Goal: Task Accomplishment & Management: Complete application form

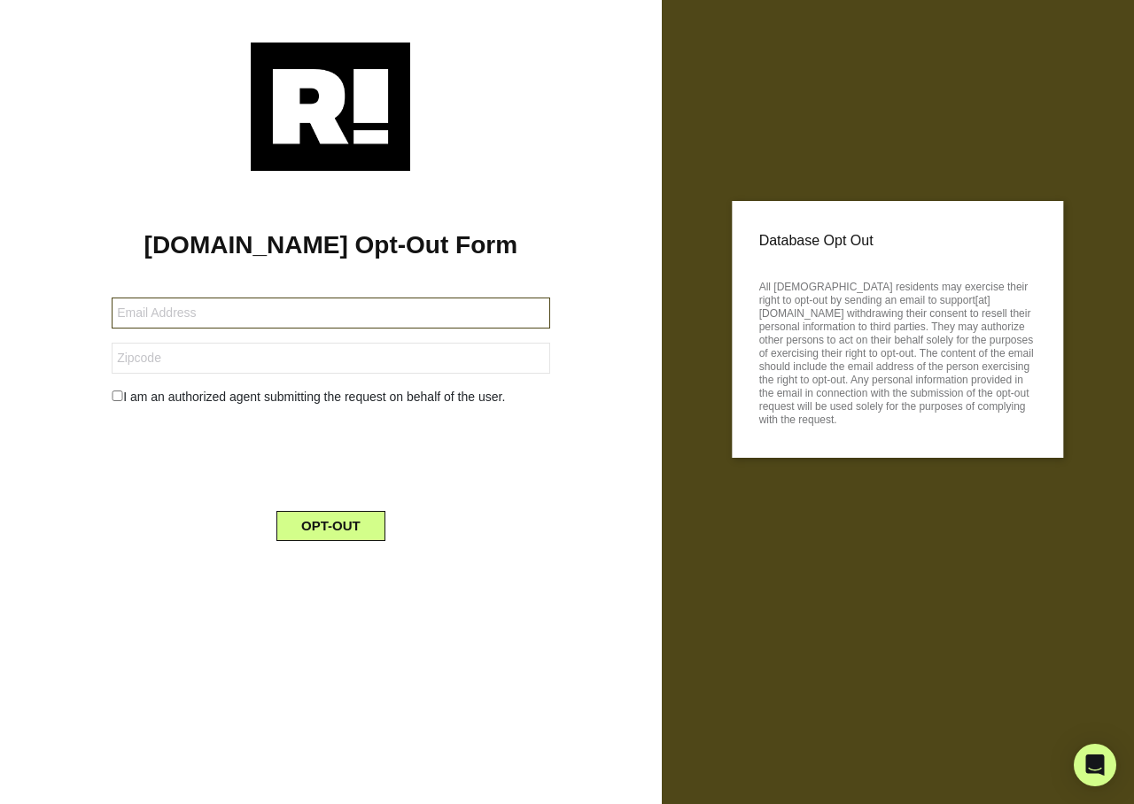
type input "grady.hoover515@gmail.com"
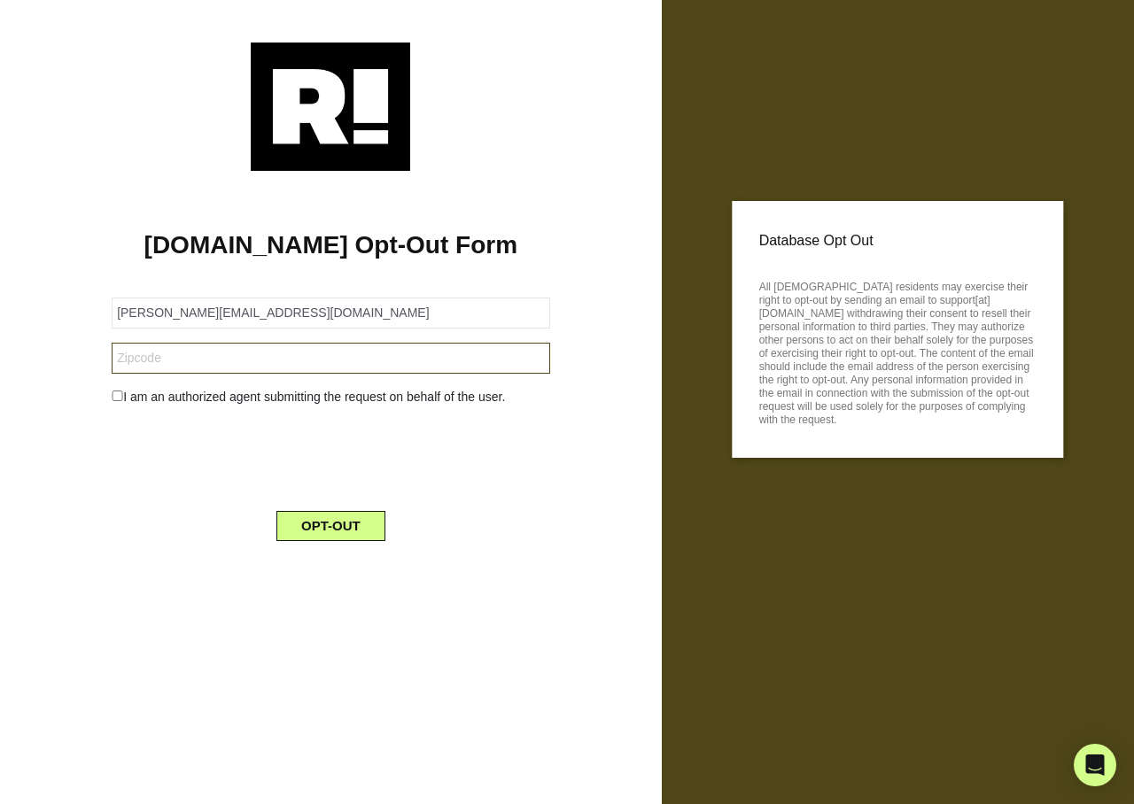
type input "27025"
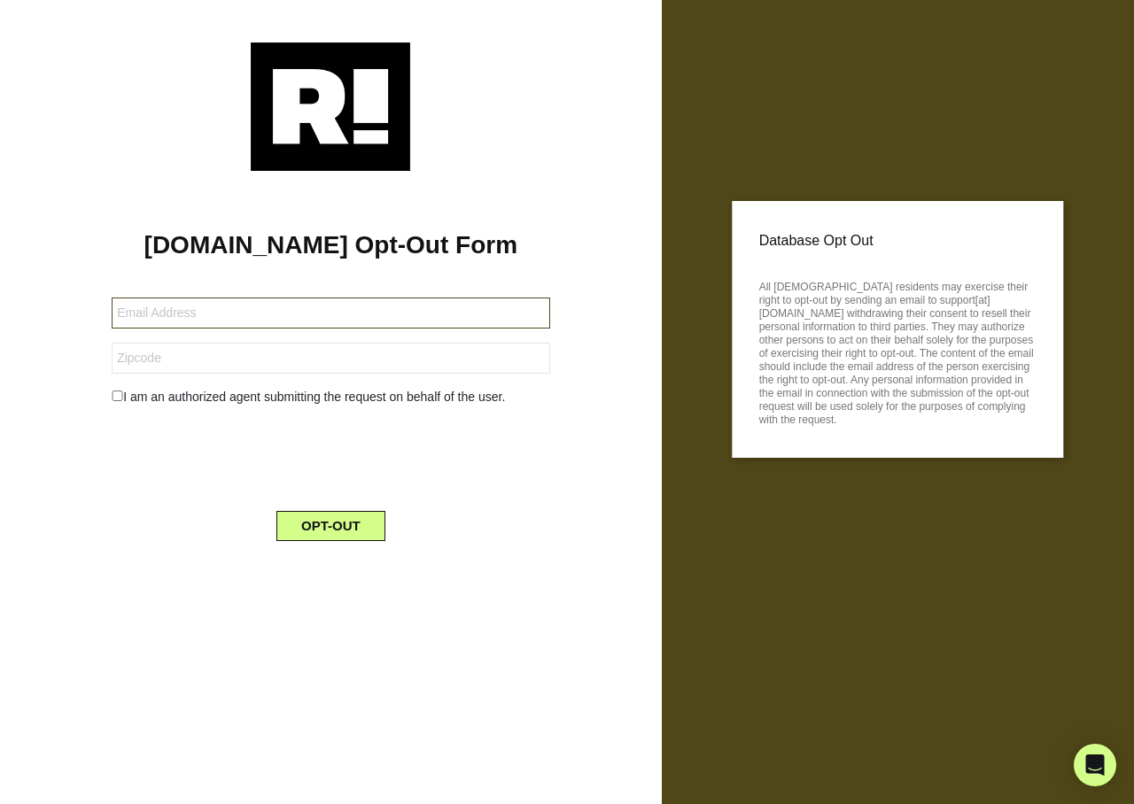
type input "shadowtimes2@gmail.com"
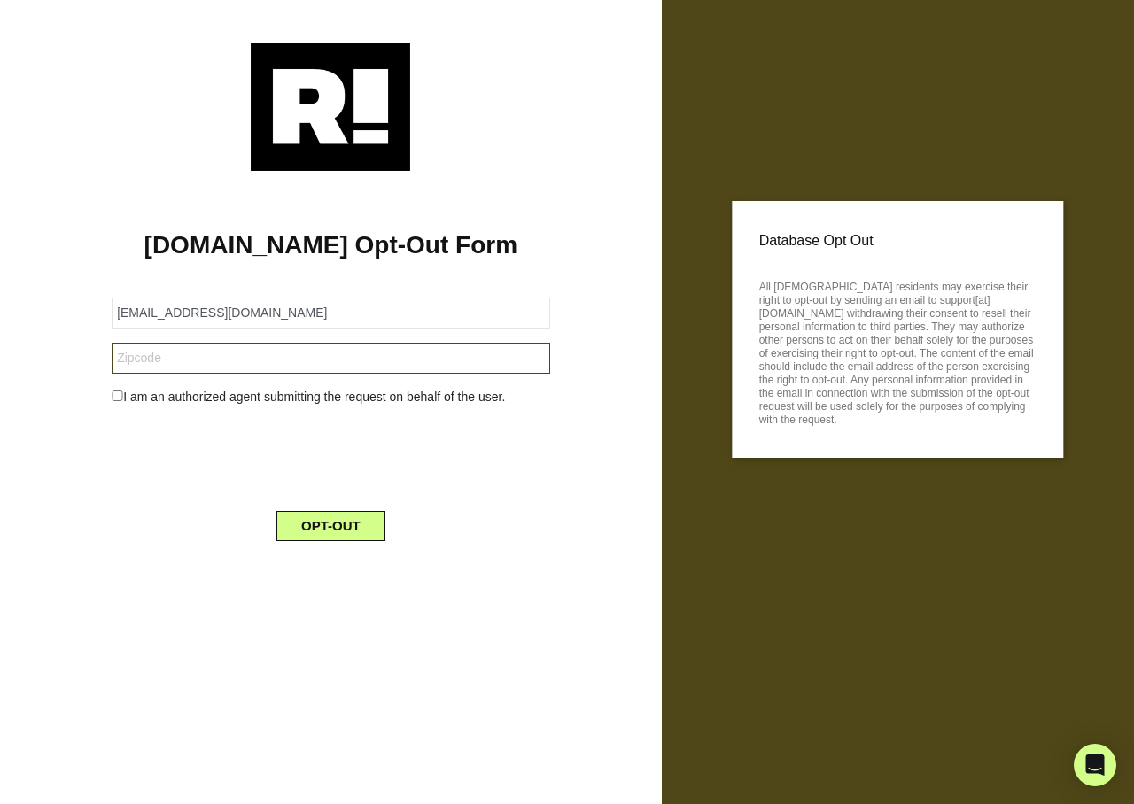
type input "23805"
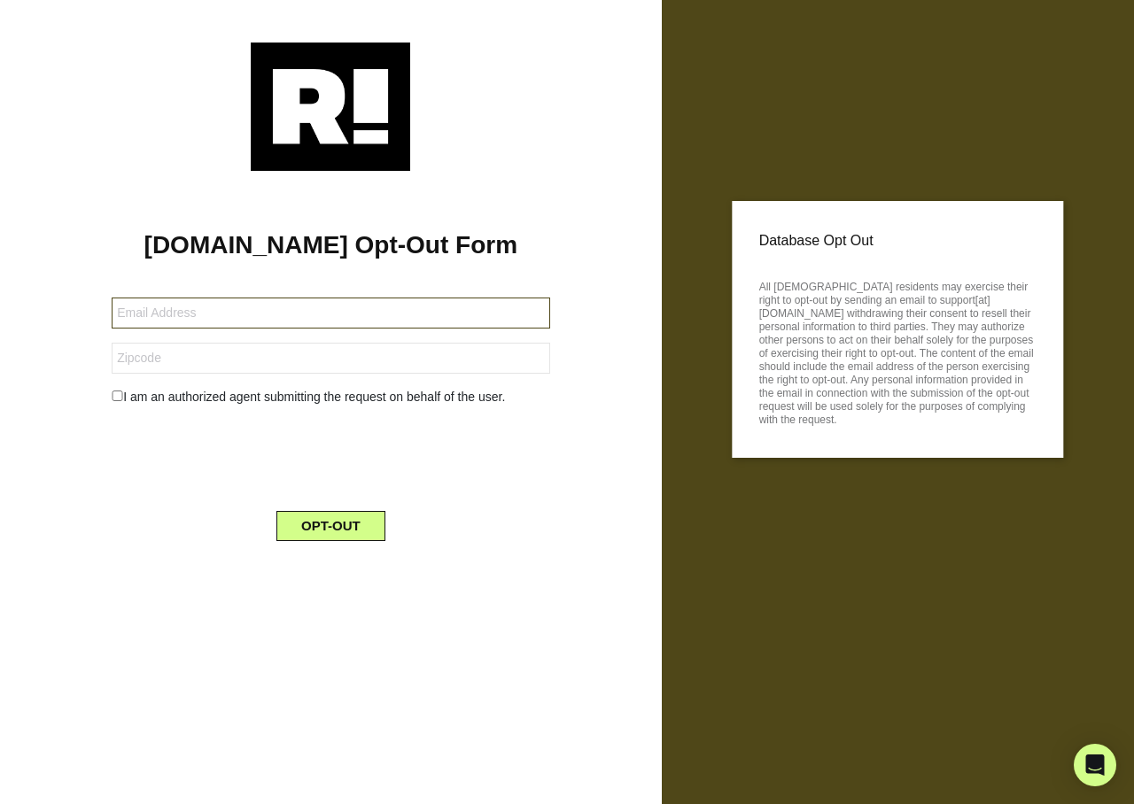
type input "[EMAIL_ADDRESS][DOMAIN_NAME]"
type input "92587"
type input "[EMAIL_ADDRESS][DOMAIN_NAME]"
type input "29856"
type input "[EMAIL_ADDRESS][DOMAIN_NAME]"
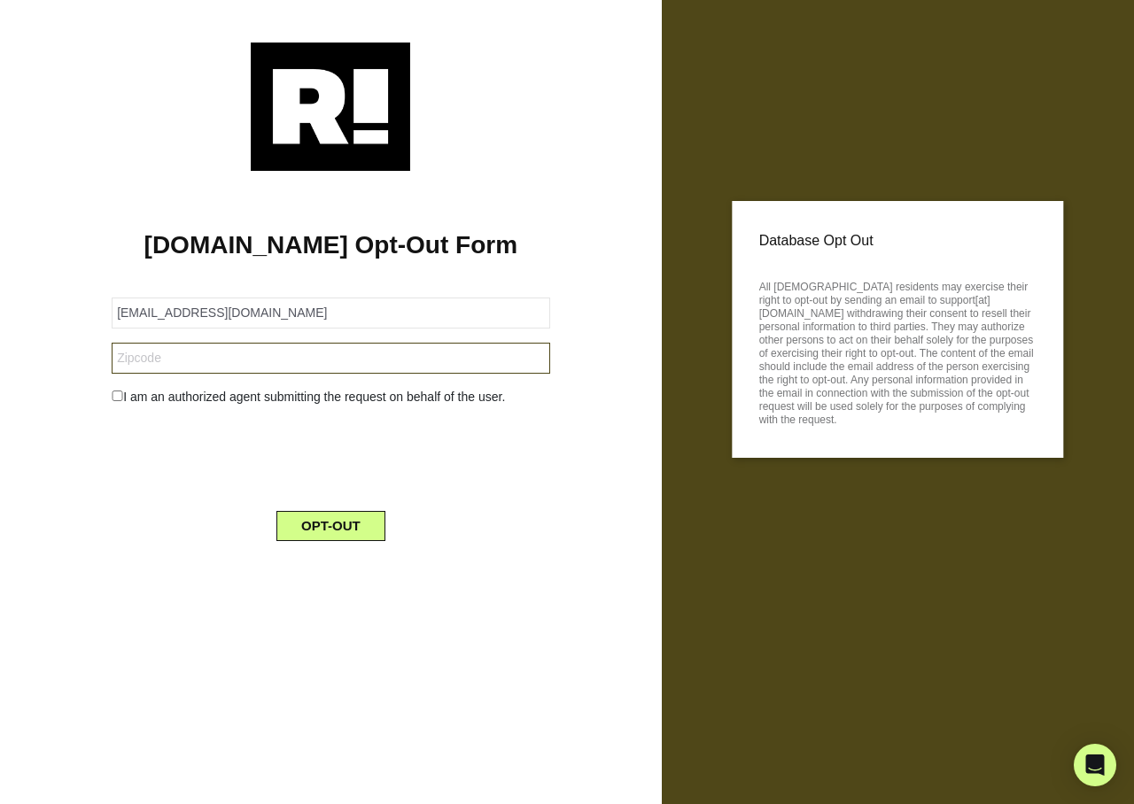
type input "43081"
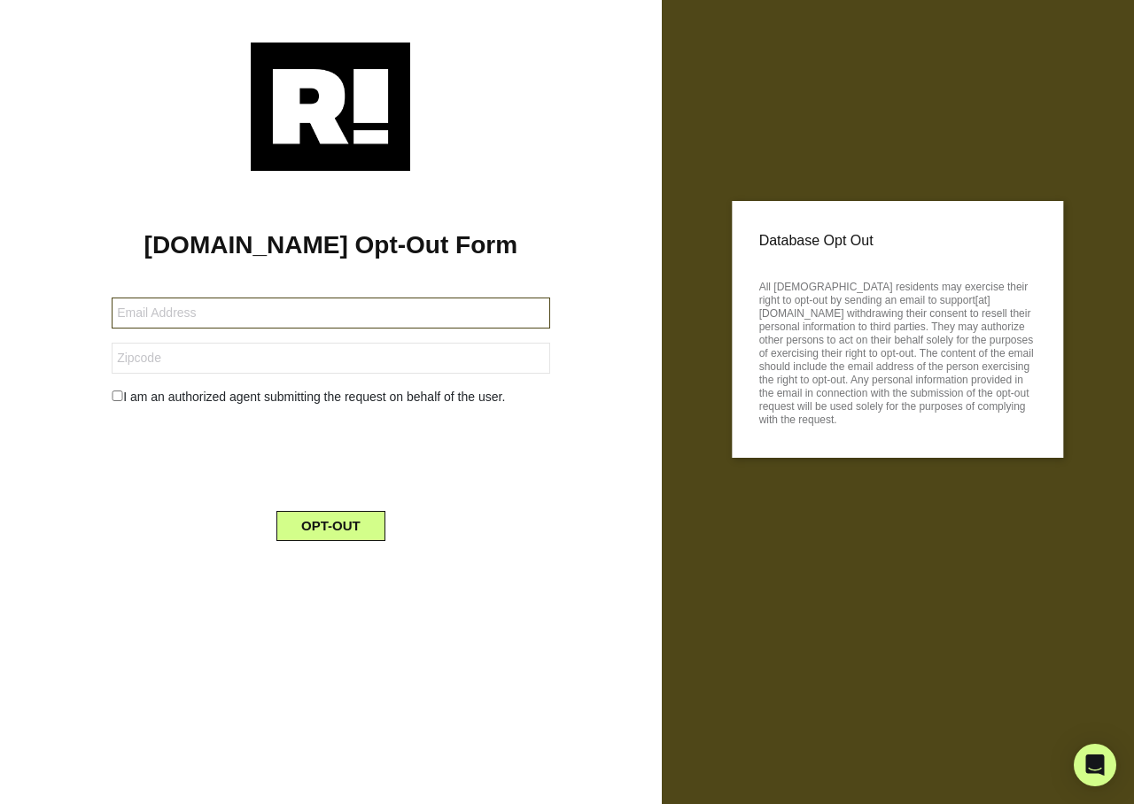
type input "[EMAIL_ADDRESS][DOMAIN_NAME]"
type input "98092"
type input "gcatz1234@yahoo.com"
type input "77385"
type input "[EMAIL_ADDRESS][DOMAIN_NAME]"
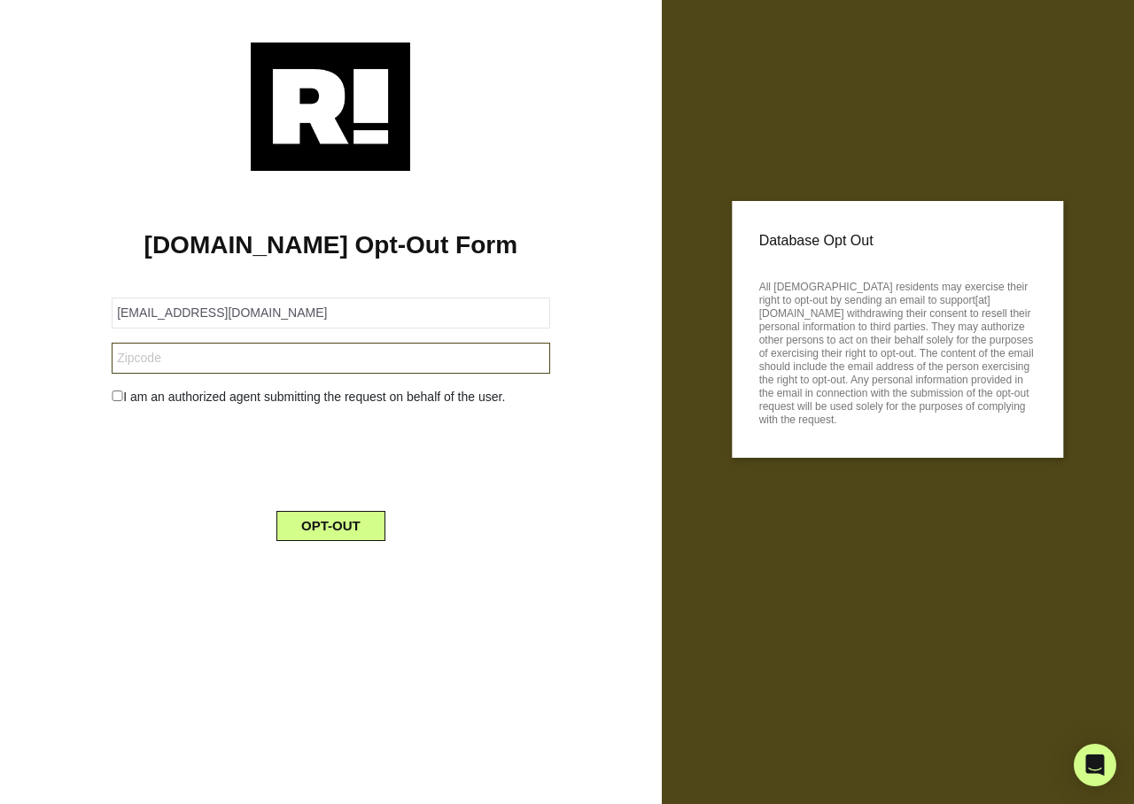
type input "15136"
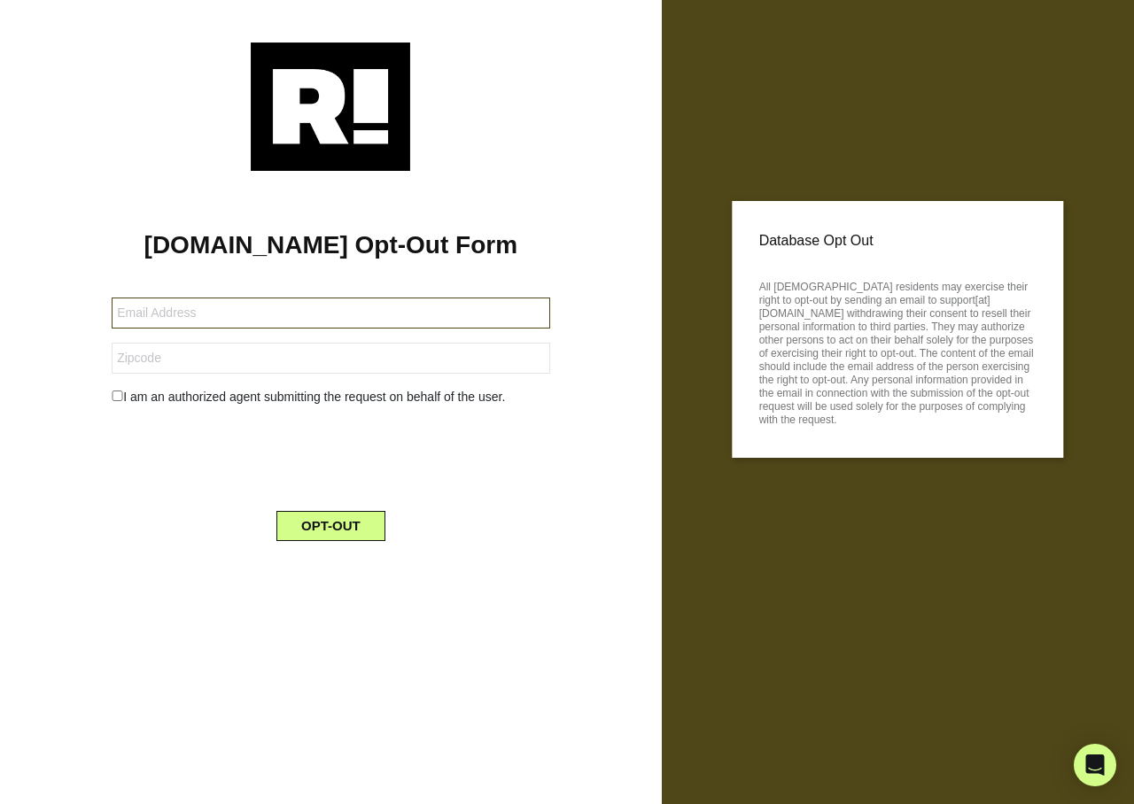
type input "[EMAIL_ADDRESS][DOMAIN_NAME]"
type input "80241"
type input "[EMAIL_ADDRESS][DOMAIN_NAME]"
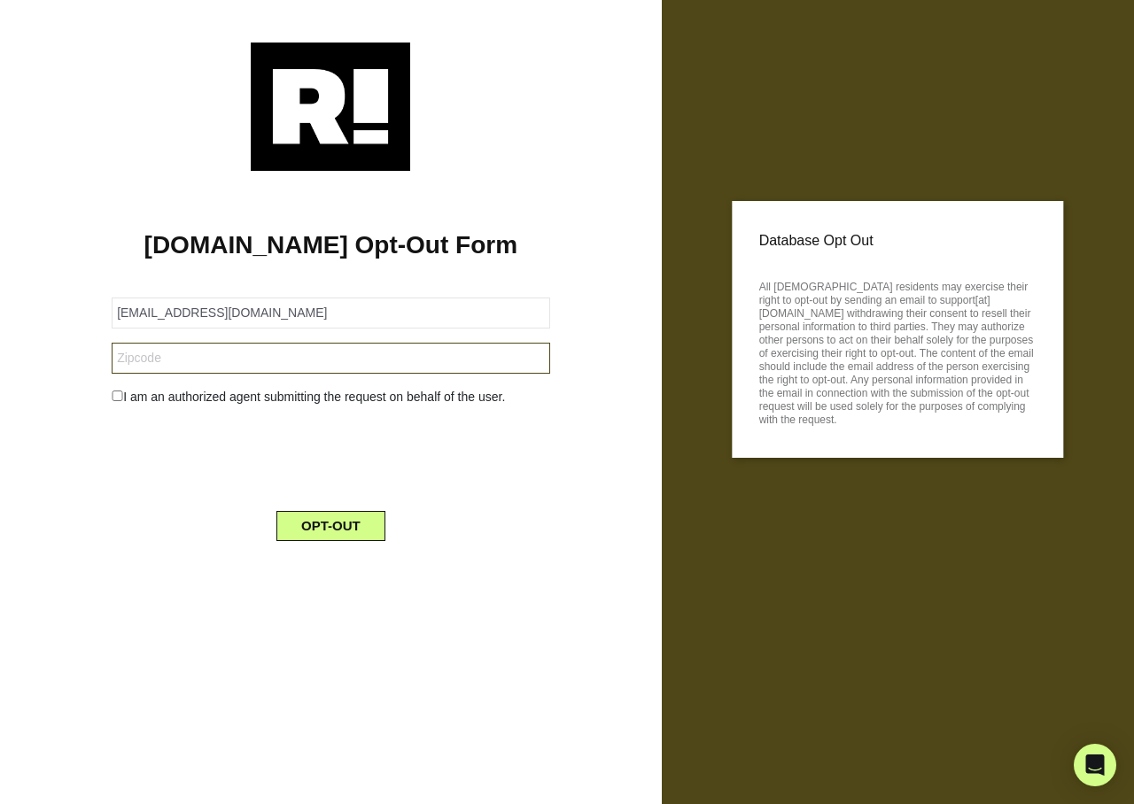
type input "49860"
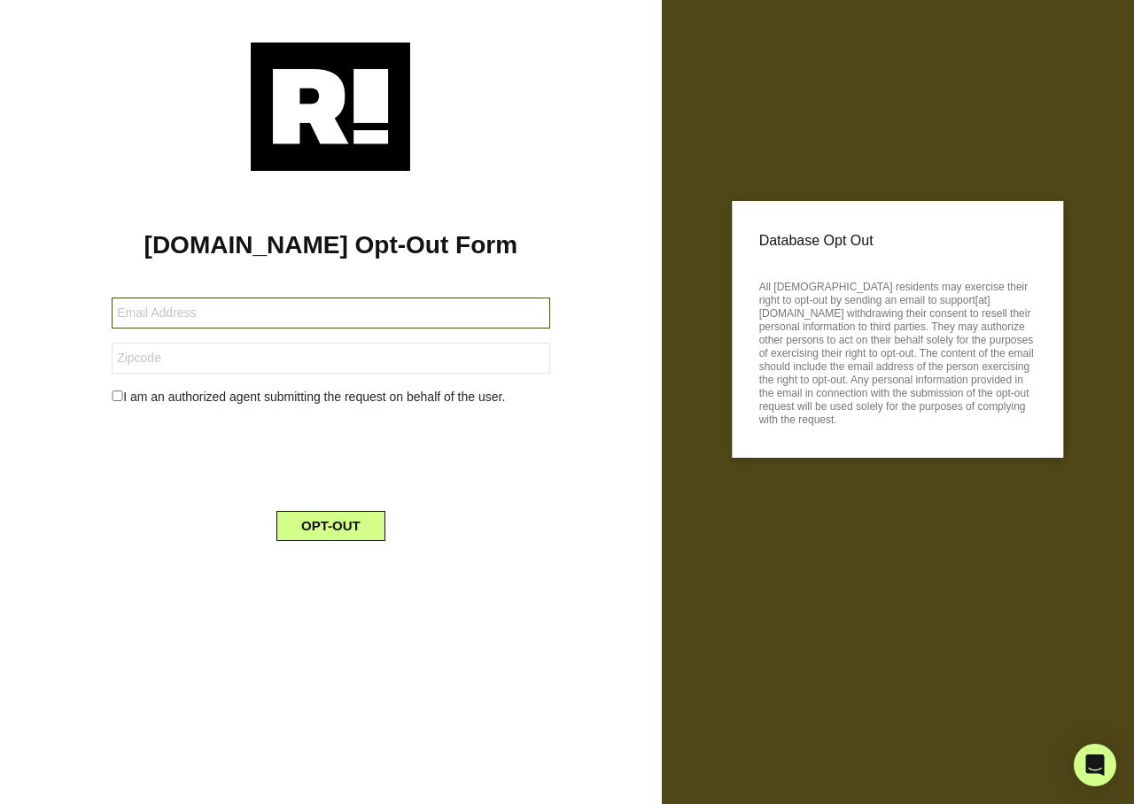
type input "[EMAIL_ADDRESS][DOMAIN_NAME]"
type input "34465"
type input "[EMAIL_ADDRESS][DOMAIN_NAME]"
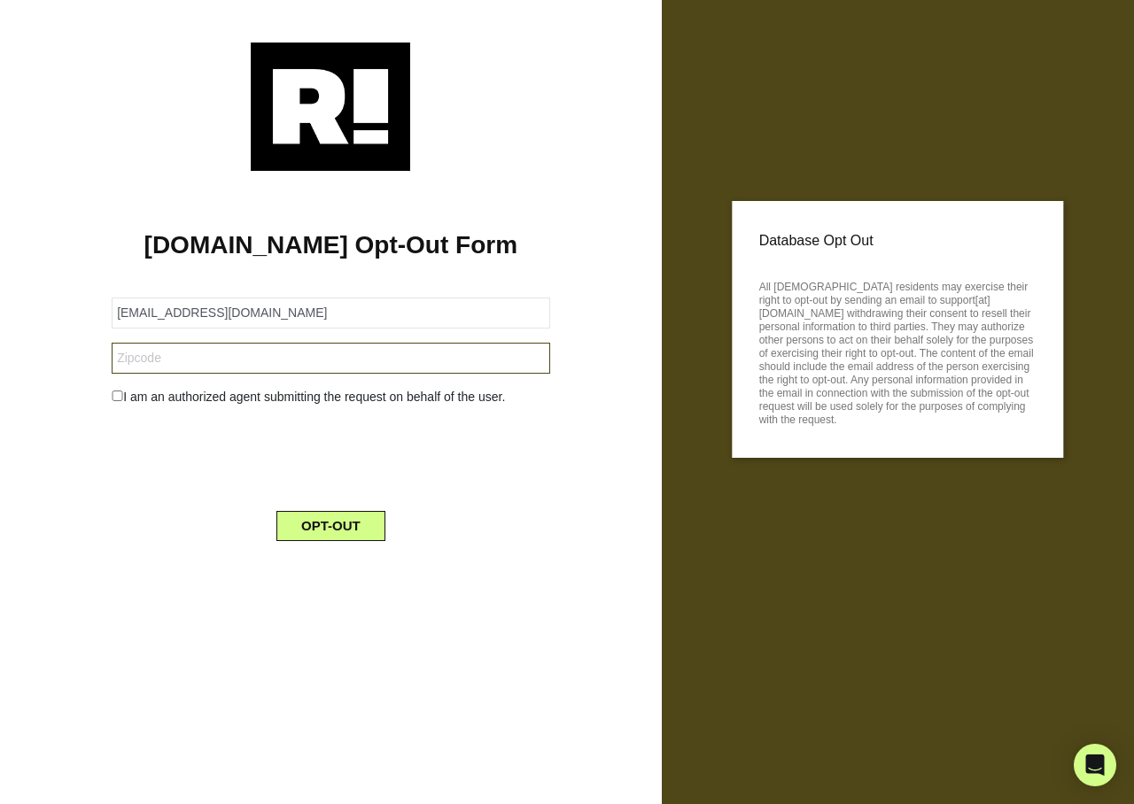
type input "77514"
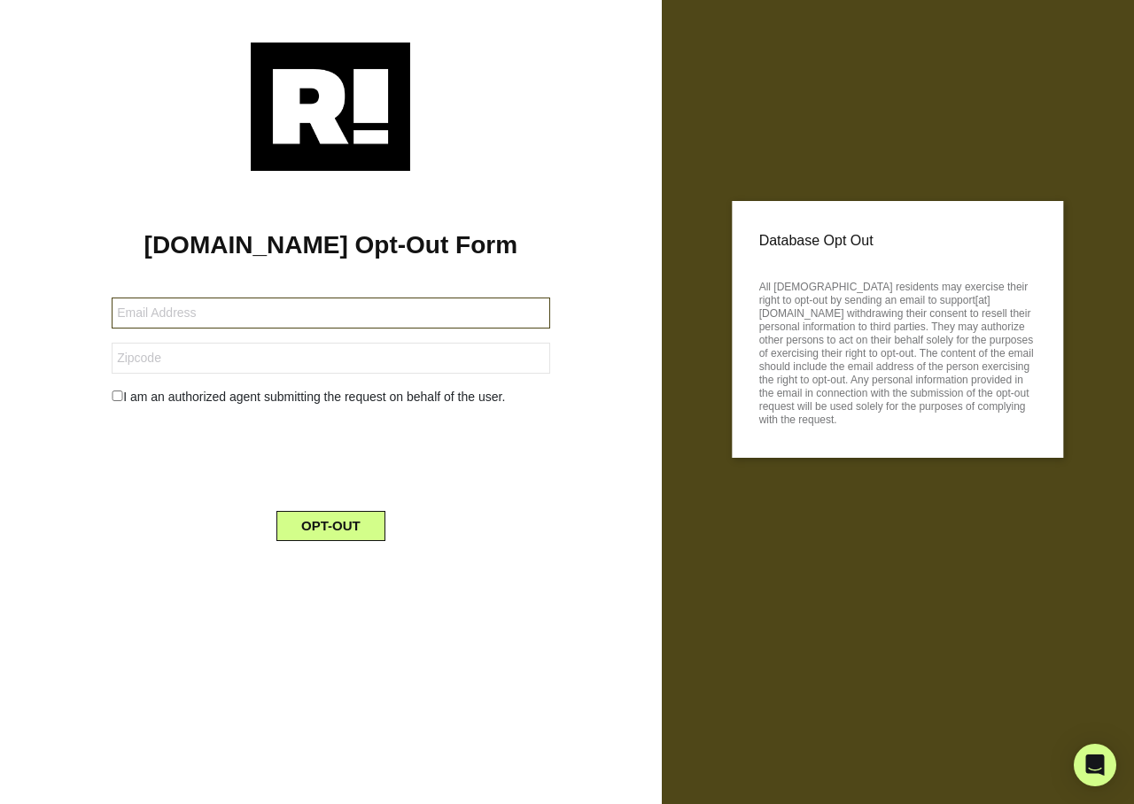
type input "ckpfent1@yahoo.com"
type input "48047"
type input "[EMAIL_ADDRESS][DOMAIN_NAME]"
type input "56472"
type input "kbankler1@gmail.com"
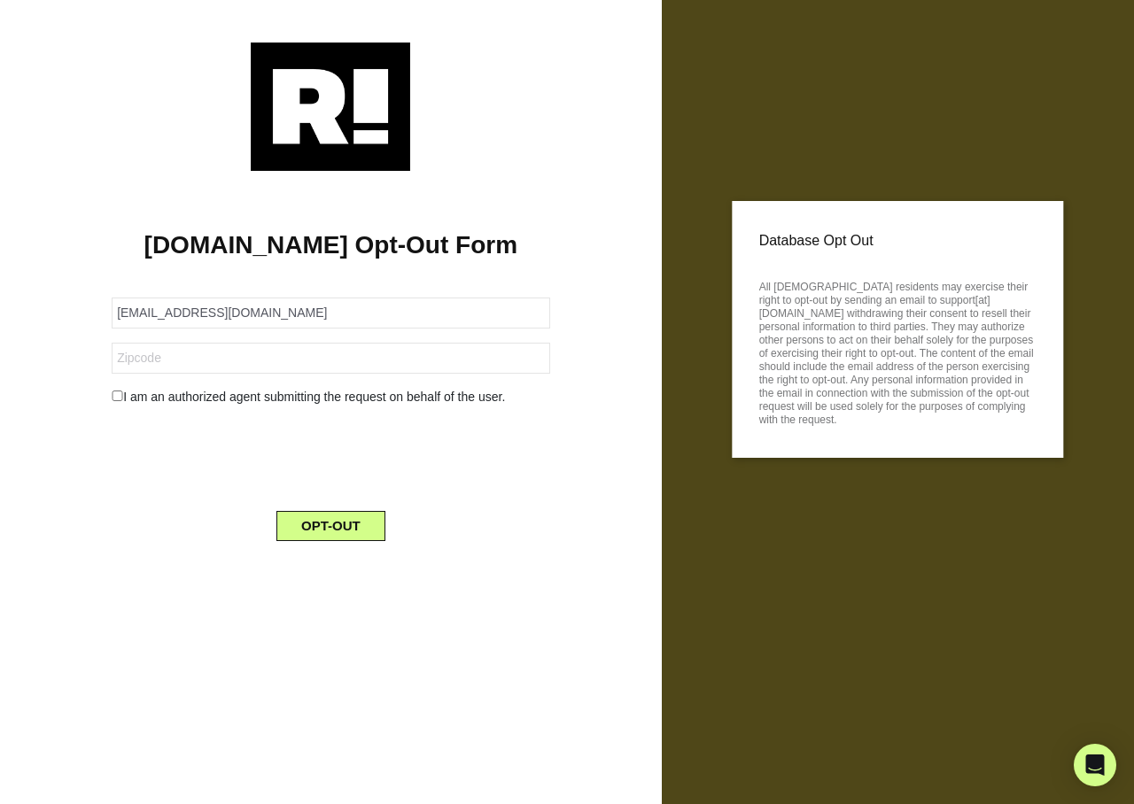
type input "33484"
type input "[EMAIL_ADDRESS][DOMAIN_NAME]"
type input "70816"
type input "[EMAIL_ADDRESS][DOMAIN_NAME]"
type input "36527"
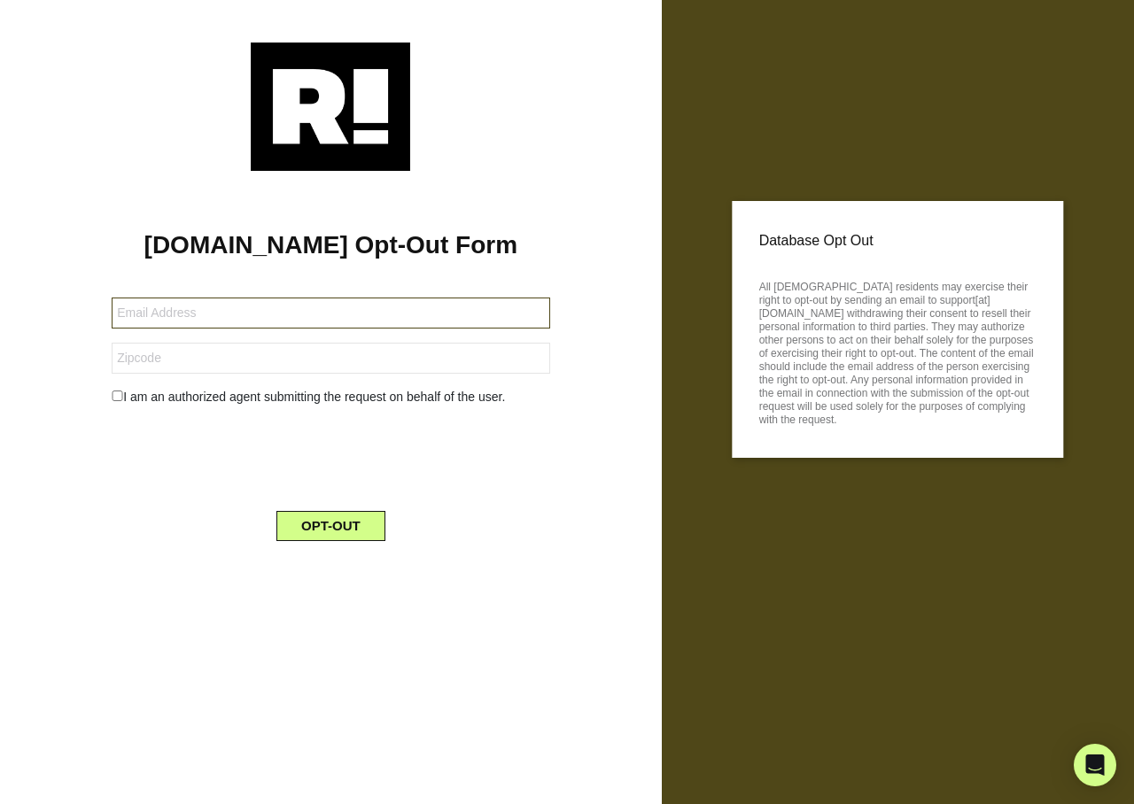
type input "[EMAIL_ADDRESS][DOMAIN_NAME]"
type input "1049"
